Goal: Information Seeking & Learning: Find specific fact

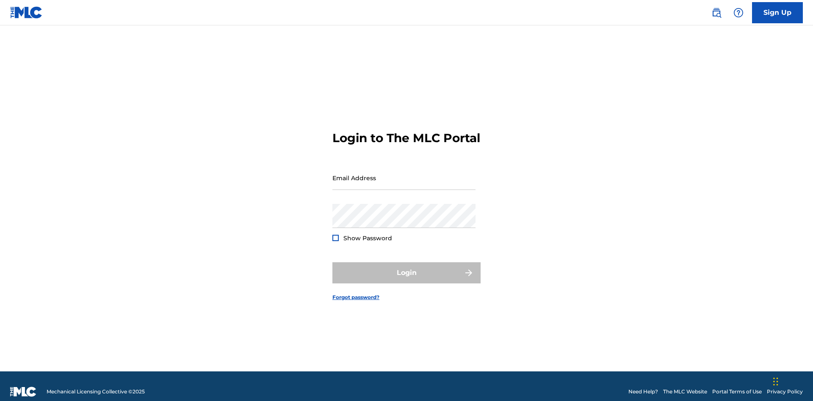
scroll to position [11, 0]
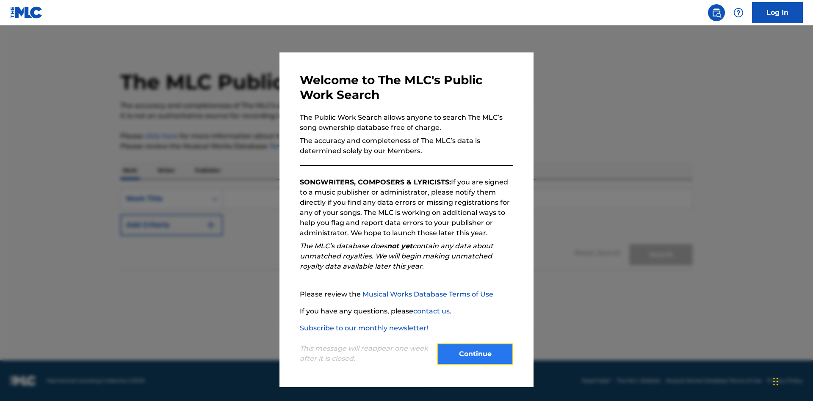
click at [475, 354] on button "Continue" at bounding box center [475, 354] width 76 height 21
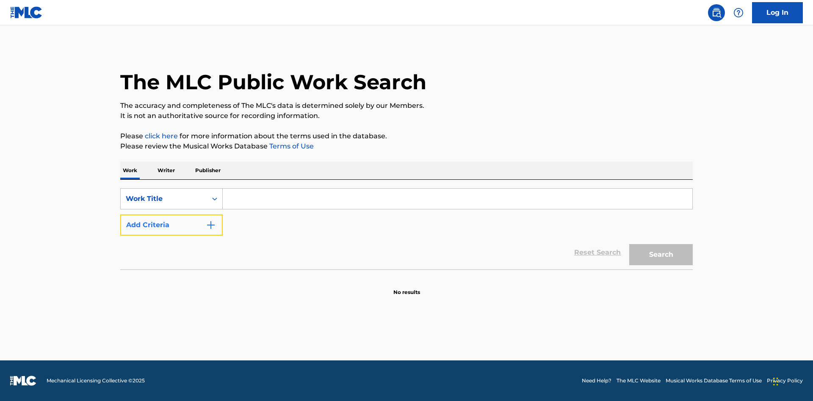
click at [171, 225] on button "Add Criteria" at bounding box center [171, 225] width 102 height 21
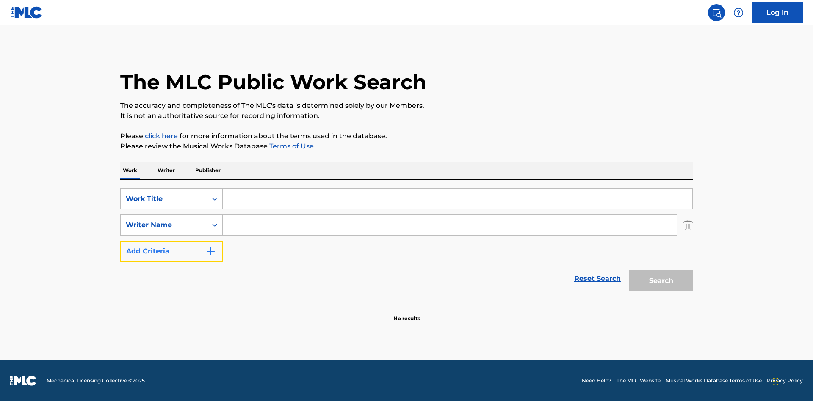
click at [171, 251] on button "Add Criteria" at bounding box center [171, 251] width 102 height 21
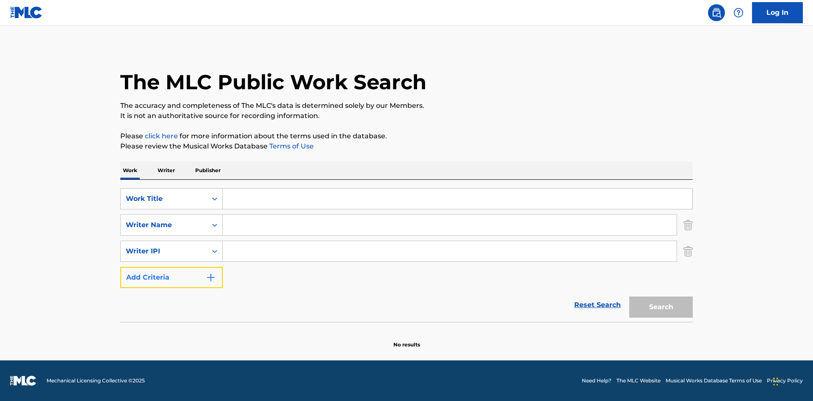
click at [171, 278] on button "Add Criteria" at bounding box center [171, 277] width 102 height 21
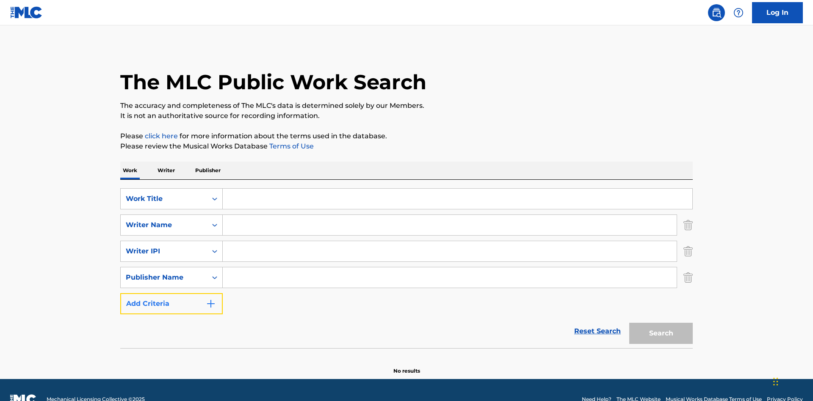
scroll to position [19, 0]
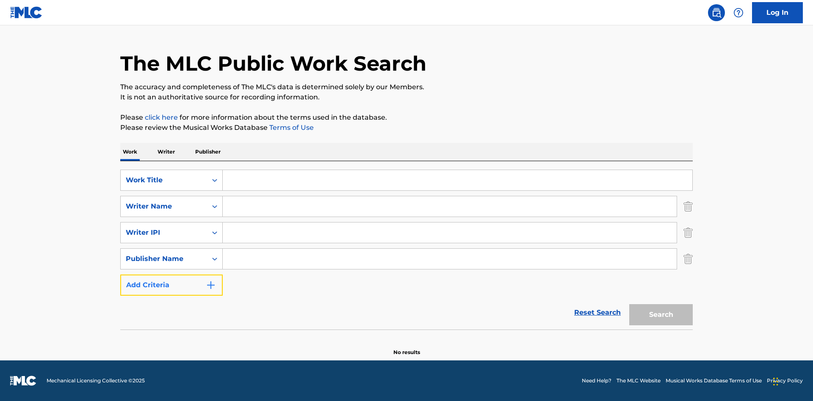
click at [171, 285] on button "Add Criteria" at bounding box center [171, 285] width 102 height 21
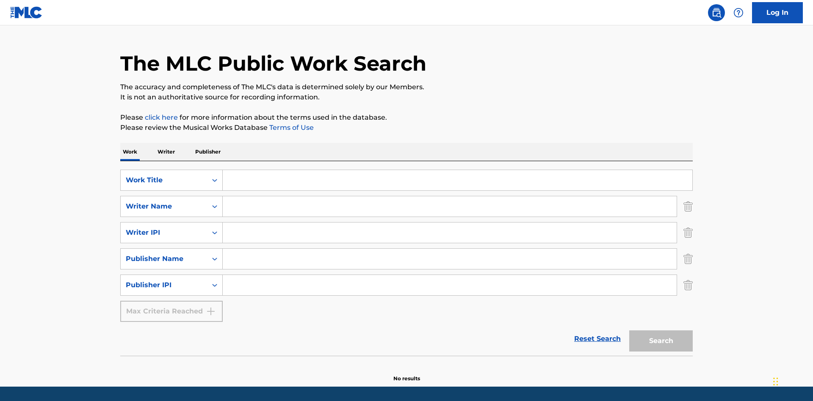
scroll to position [45, 0]
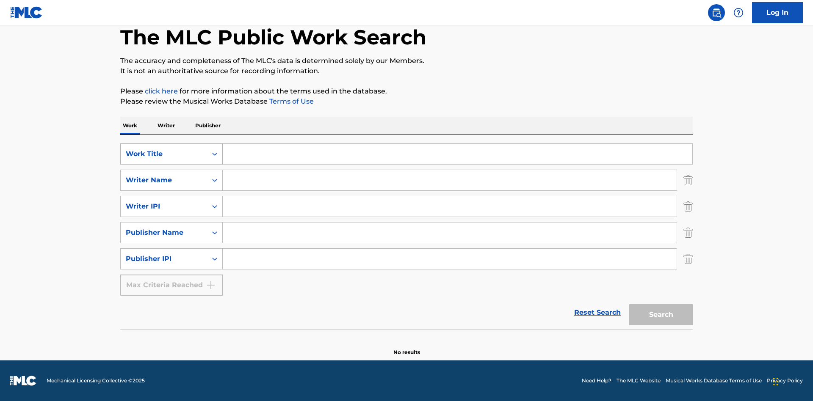
click at [164, 154] on div "Work Title" at bounding box center [164, 154] width 76 height 10
click at [171, 175] on div "ISWC" at bounding box center [172, 175] width 102 height 21
click at [164, 180] on div "Writer Name" at bounding box center [164, 180] width 76 height 10
click at [171, 202] on div "MLC Publisher Number" at bounding box center [172, 201] width 102 height 21
click at [164, 207] on div "Writer IPI" at bounding box center [164, 207] width 76 height 10
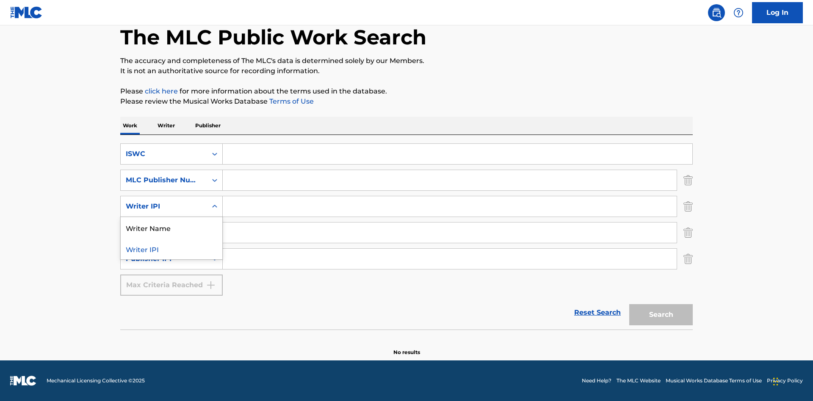
click at [171, 228] on div "Writer Name" at bounding box center [172, 227] width 102 height 21
click at [164, 233] on div "Publisher Name" at bounding box center [164, 233] width 76 height 10
click at [171, 254] on div "Writer IPI" at bounding box center [172, 253] width 102 height 21
click at [164, 259] on div "Publisher IPI" at bounding box center [164, 259] width 76 height 10
click at [171, 280] on div "Publisher Name" at bounding box center [172, 280] width 102 height 21
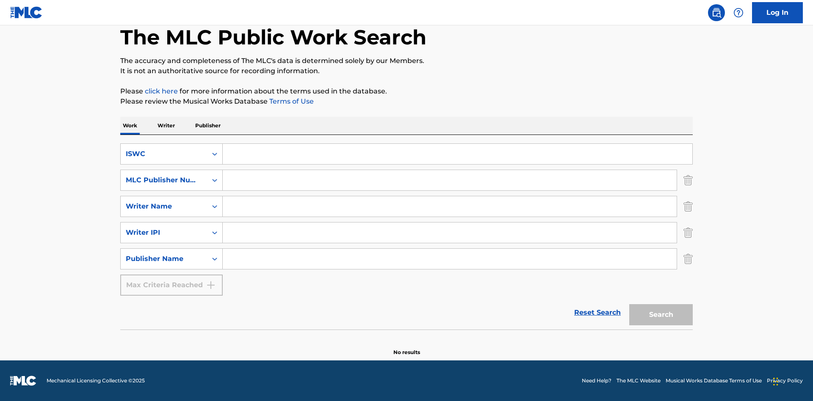
click at [457, 154] on input "Search Form" at bounding box center [457, 154] width 469 height 20
type input "T-917.105.8"
click at [450, 180] on input "Search Form" at bounding box center [450, 180] width 454 height 20
type input "P06967"
click at [450, 207] on input "Search Form" at bounding box center [450, 206] width 454 height 20
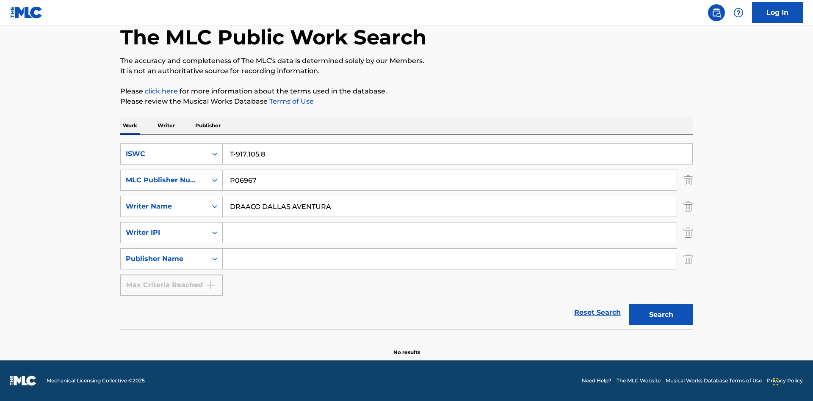
type input "DRAACO DALLAS AVENTURA"
click at [450, 233] on input "Search Form" at bounding box center [450, 233] width 454 height 20
type input "00766422818"
click at [450, 259] on input "Search Form" at bounding box center [450, 259] width 454 height 20
type input "DRAACO AVENTURA PUB DESIGNEE"
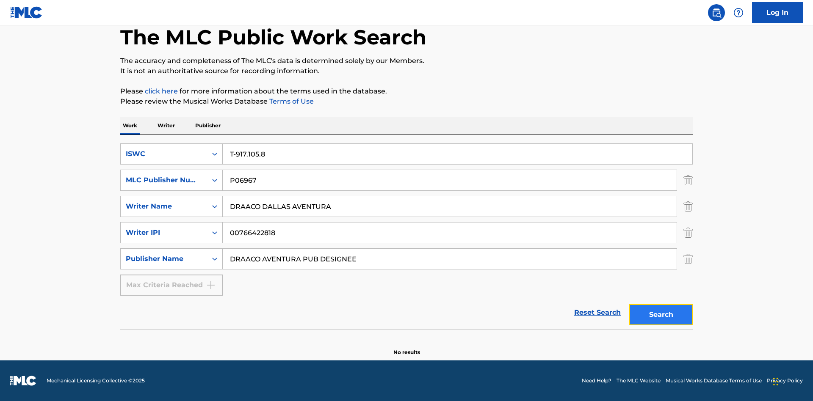
click at [661, 315] on button "Search" at bounding box center [660, 314] width 63 height 21
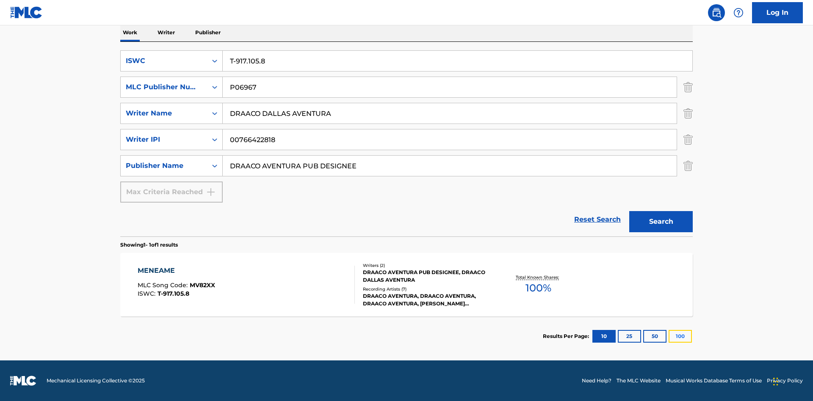
click at [668, 337] on button "100" at bounding box center [679, 336] width 23 height 13
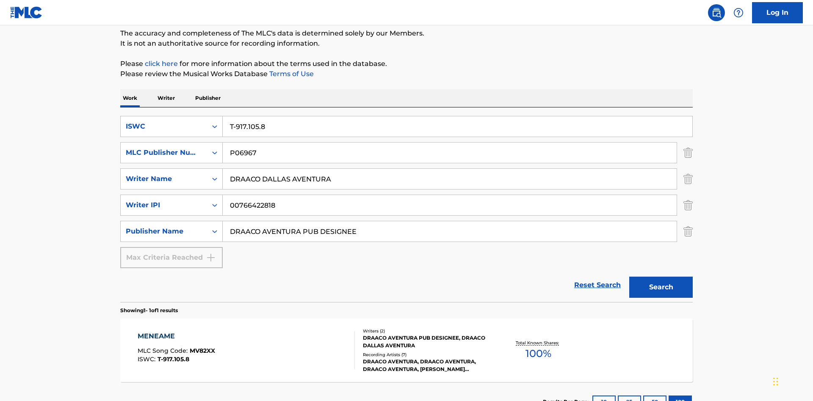
scroll to position [138, 0]
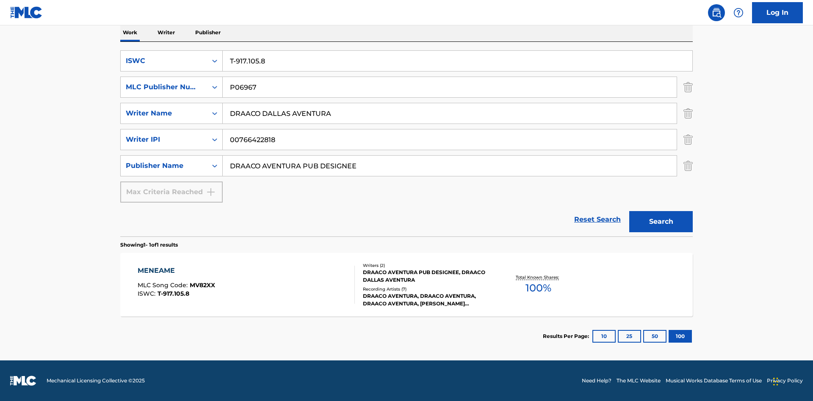
click at [176, 271] on div "MENEAME" at bounding box center [176, 271] width 77 height 10
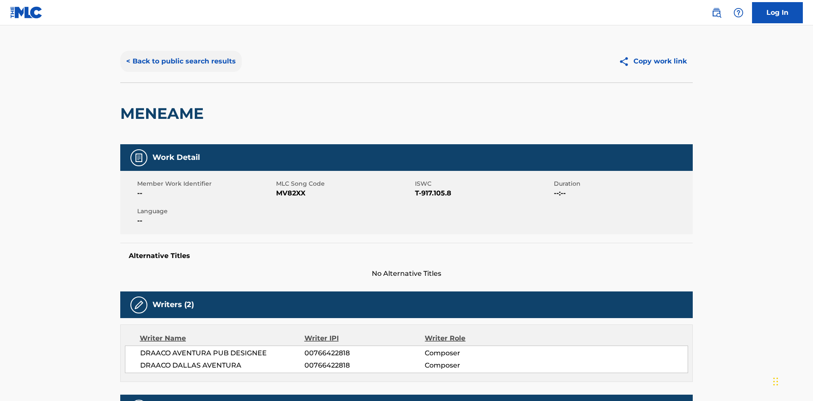
click at [180, 61] on button "< Back to public search results" at bounding box center [180, 61] width 121 height 21
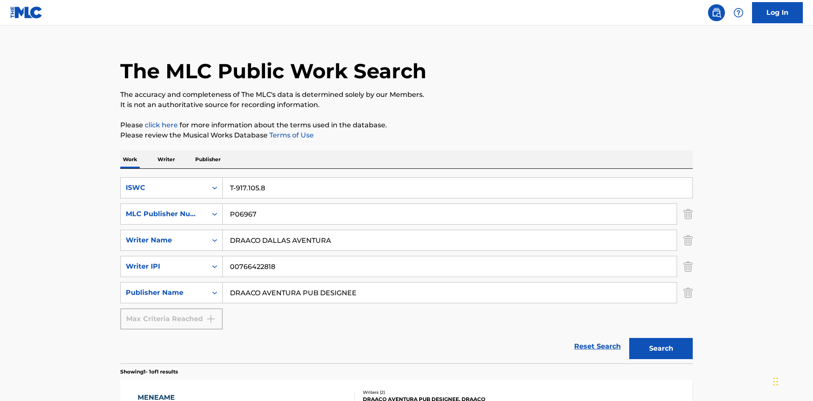
scroll to position [138, 0]
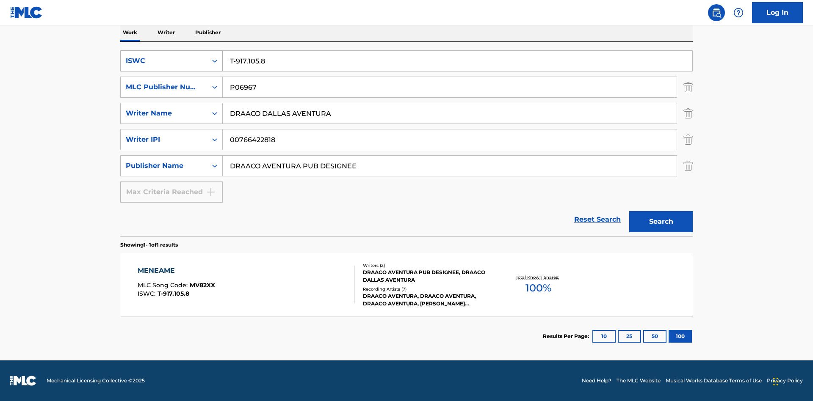
click at [164, 61] on div "ISWC" at bounding box center [164, 61] width 76 height 10
click at [171, 103] on div "MLC Song Code" at bounding box center [172, 103] width 102 height 21
click at [164, 87] on div "MLC Publisher Number" at bounding box center [164, 87] width 76 height 10
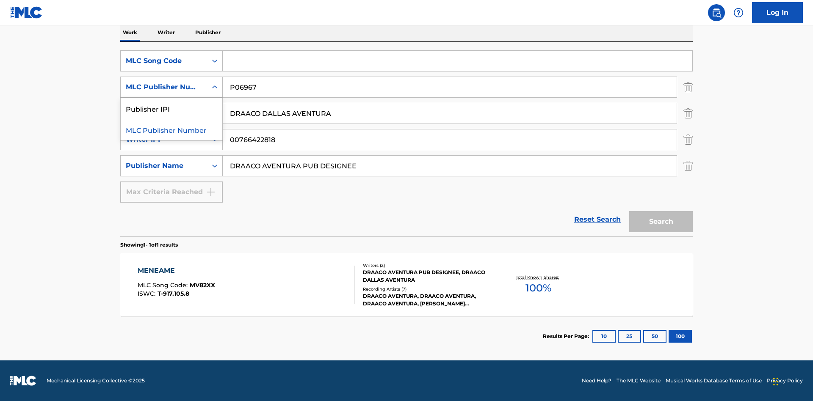
click at [171, 108] on div "Publisher IPI" at bounding box center [172, 108] width 102 height 21
click at [457, 61] on input "Search Form" at bounding box center [457, 61] width 469 height 20
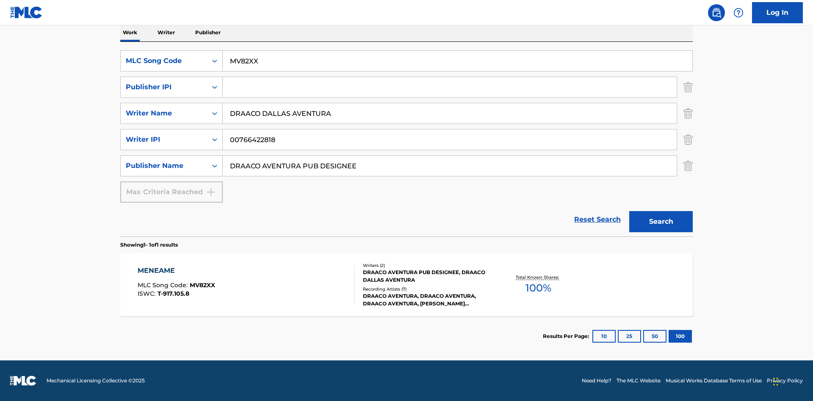
type input "MV82XX"
click at [450, 87] on input "Search Form" at bounding box center [450, 87] width 454 height 20
type input "00766422818"
click at [661, 222] on button "Search" at bounding box center [660, 221] width 63 height 21
click at [176, 271] on div "MENEAME" at bounding box center [176, 271] width 77 height 10
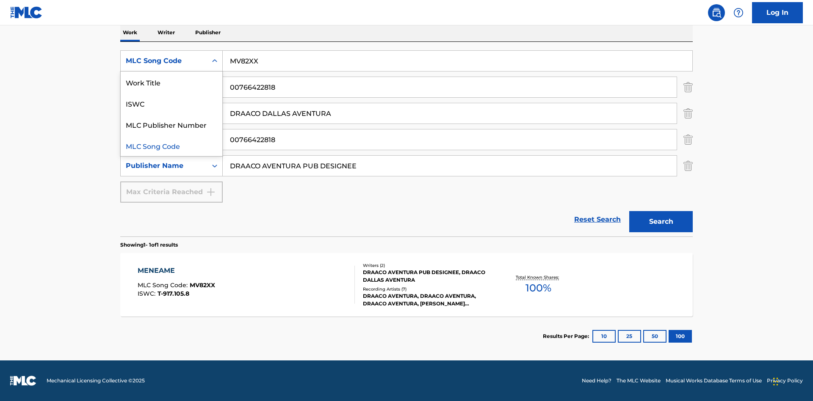
click at [171, 82] on div "Work Title" at bounding box center [172, 82] width 102 height 21
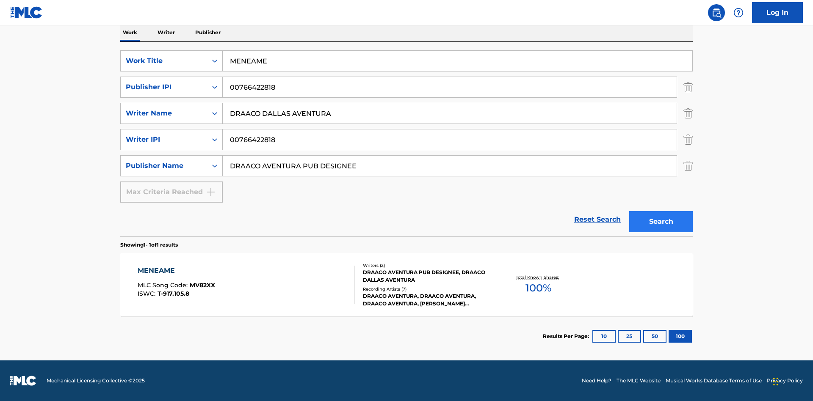
type input "MENEAME"
click at [661, 222] on button "Search" at bounding box center [660, 221] width 63 height 21
